Goal: Find specific page/section: Find specific page/section

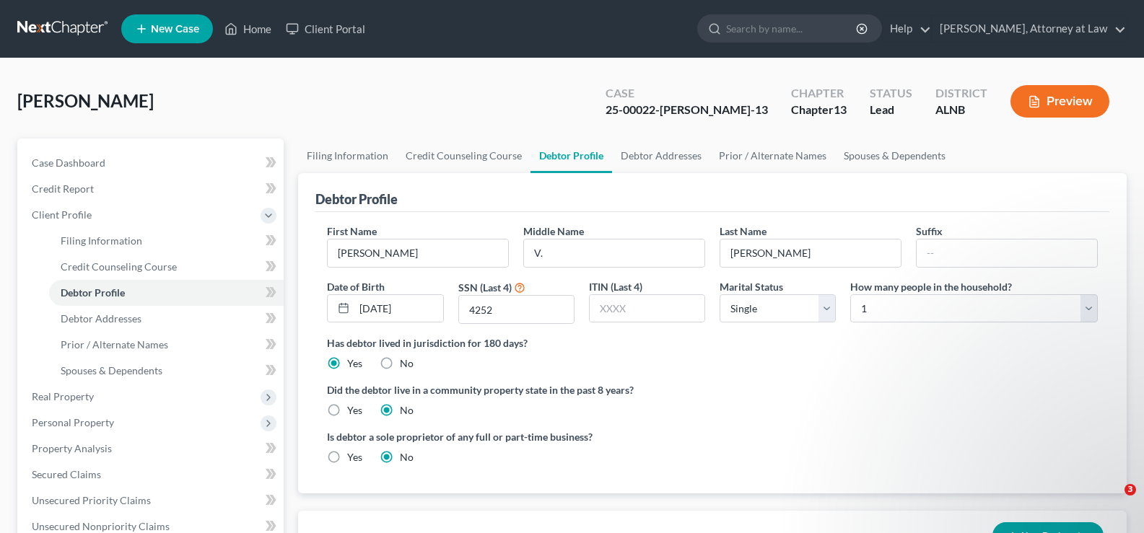
select select "0"
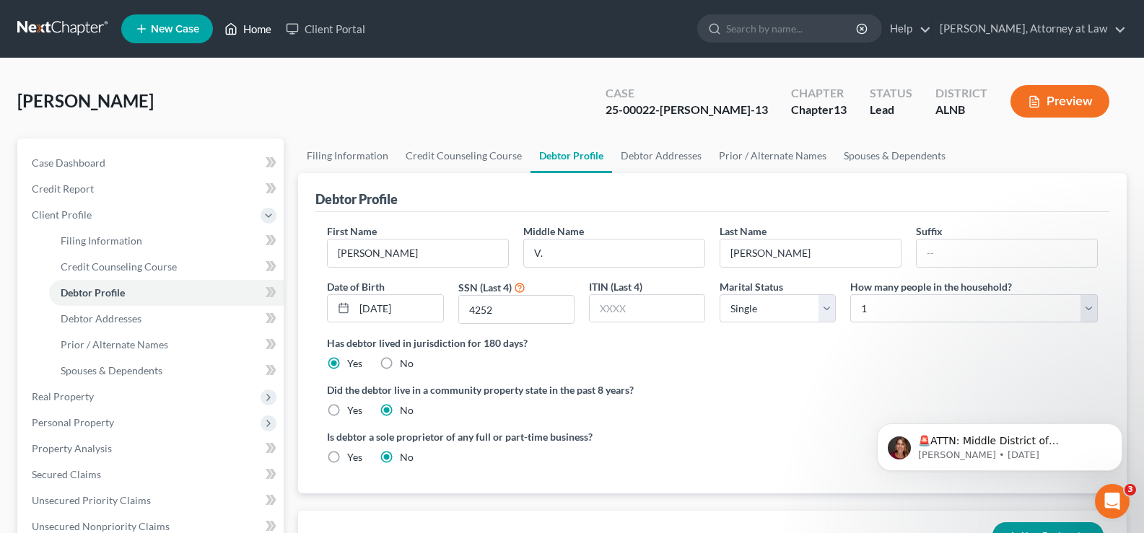
click at [257, 27] on link "Home" at bounding box center [247, 29] width 61 height 26
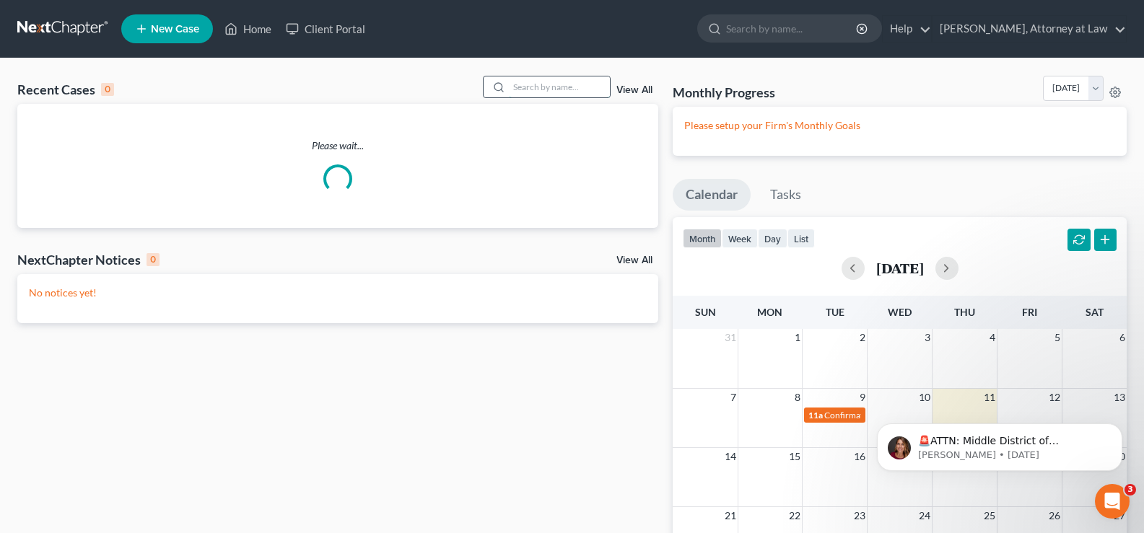
click at [558, 89] on input "search" at bounding box center [559, 87] width 101 height 21
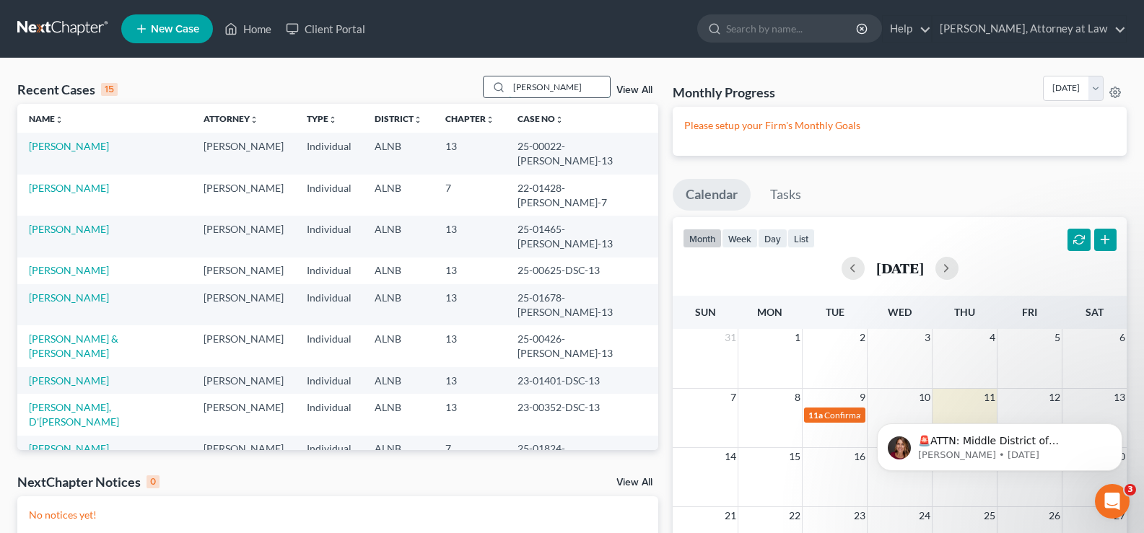
type input "[PERSON_NAME]"
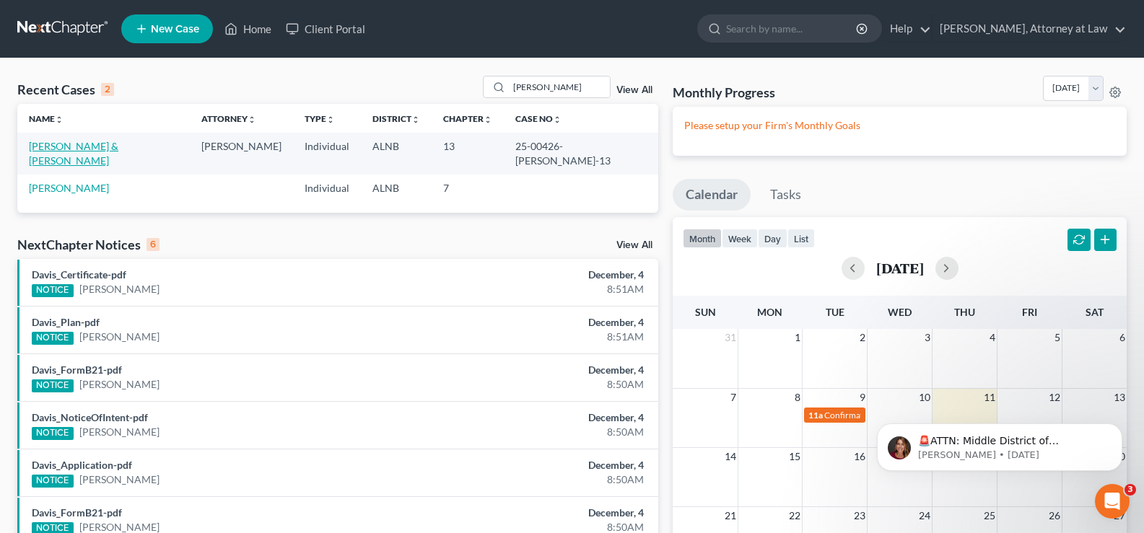
click at [85, 145] on link "[PERSON_NAME] & [PERSON_NAME]" at bounding box center [73, 153] width 89 height 27
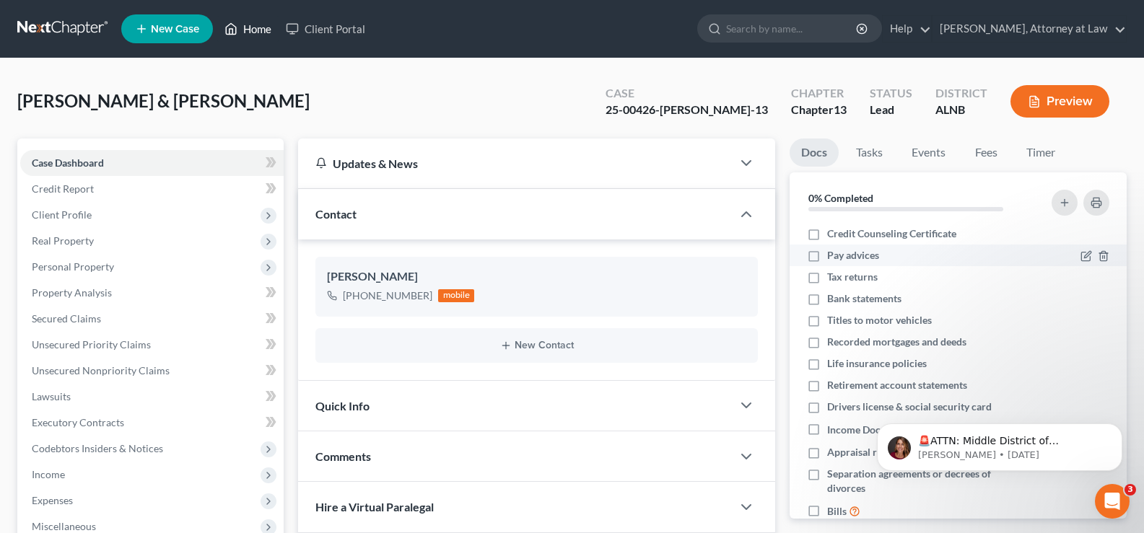
click at [250, 32] on link "Home" at bounding box center [247, 29] width 61 height 26
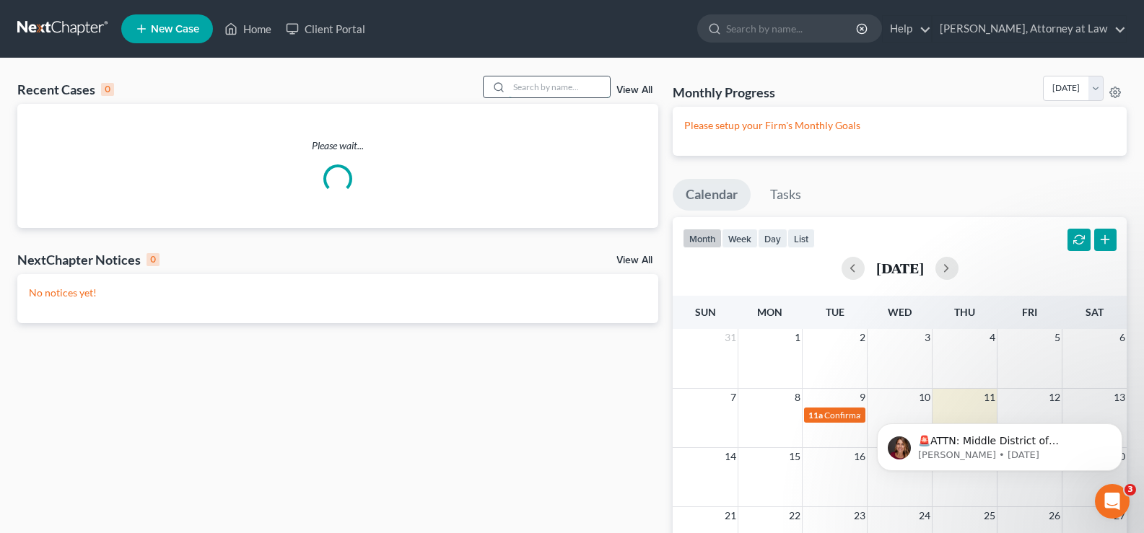
click at [546, 82] on input "search" at bounding box center [559, 87] width 101 height 21
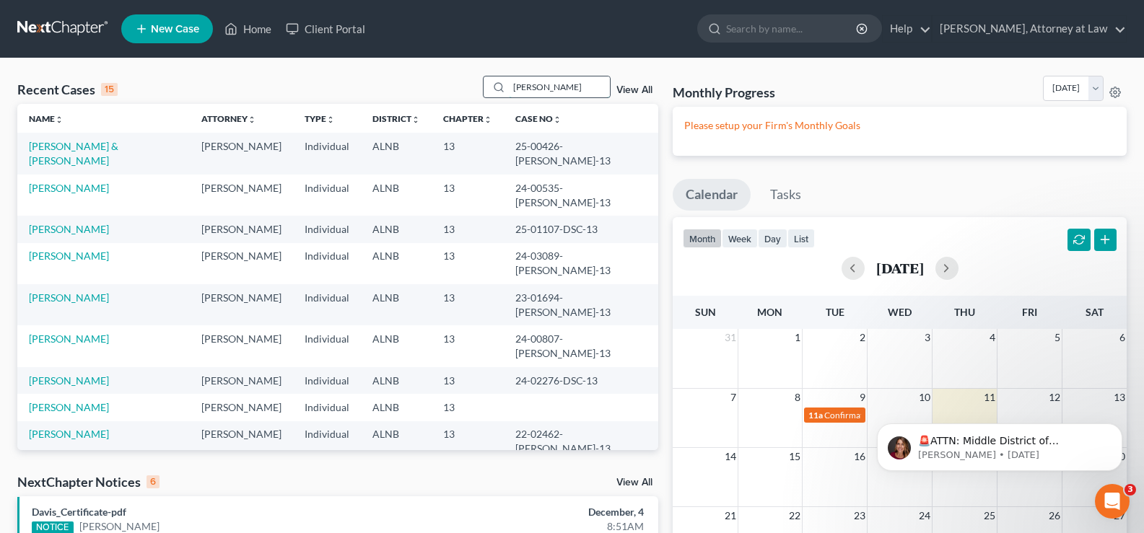
drag, startPoint x: 563, startPoint y: 89, endPoint x: 504, endPoint y: 77, distance: 59.6
click at [504, 77] on div "[PERSON_NAME]" at bounding box center [547, 87] width 128 height 22
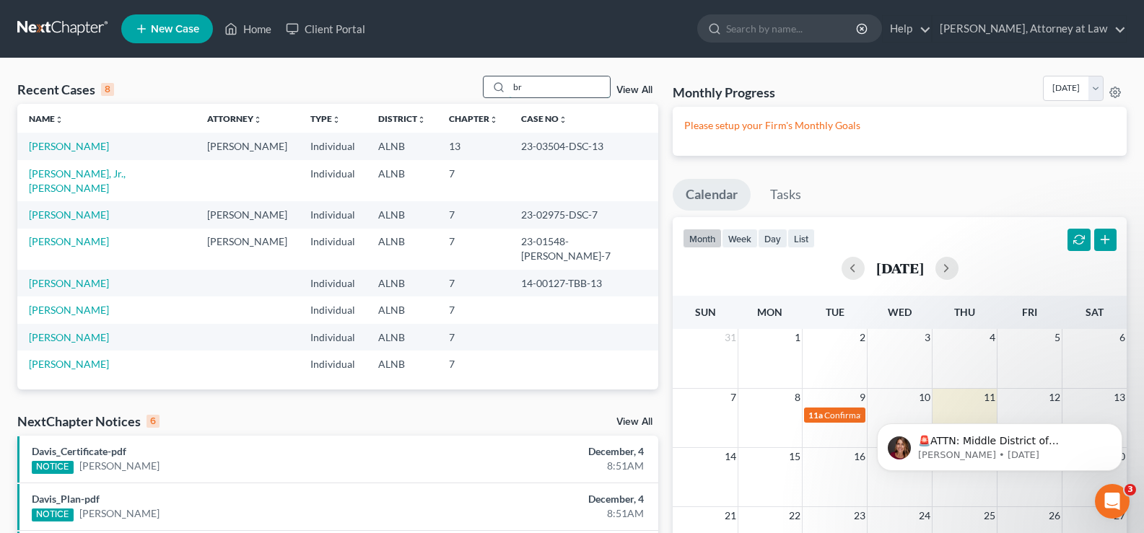
type input "b"
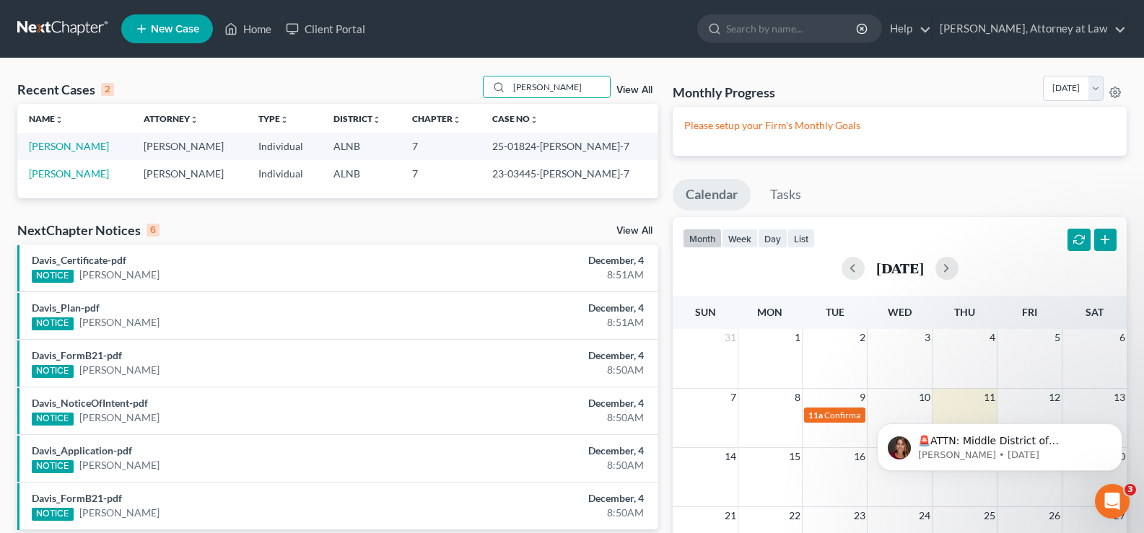
type input "[PERSON_NAME]"
